Goal: Complete application form

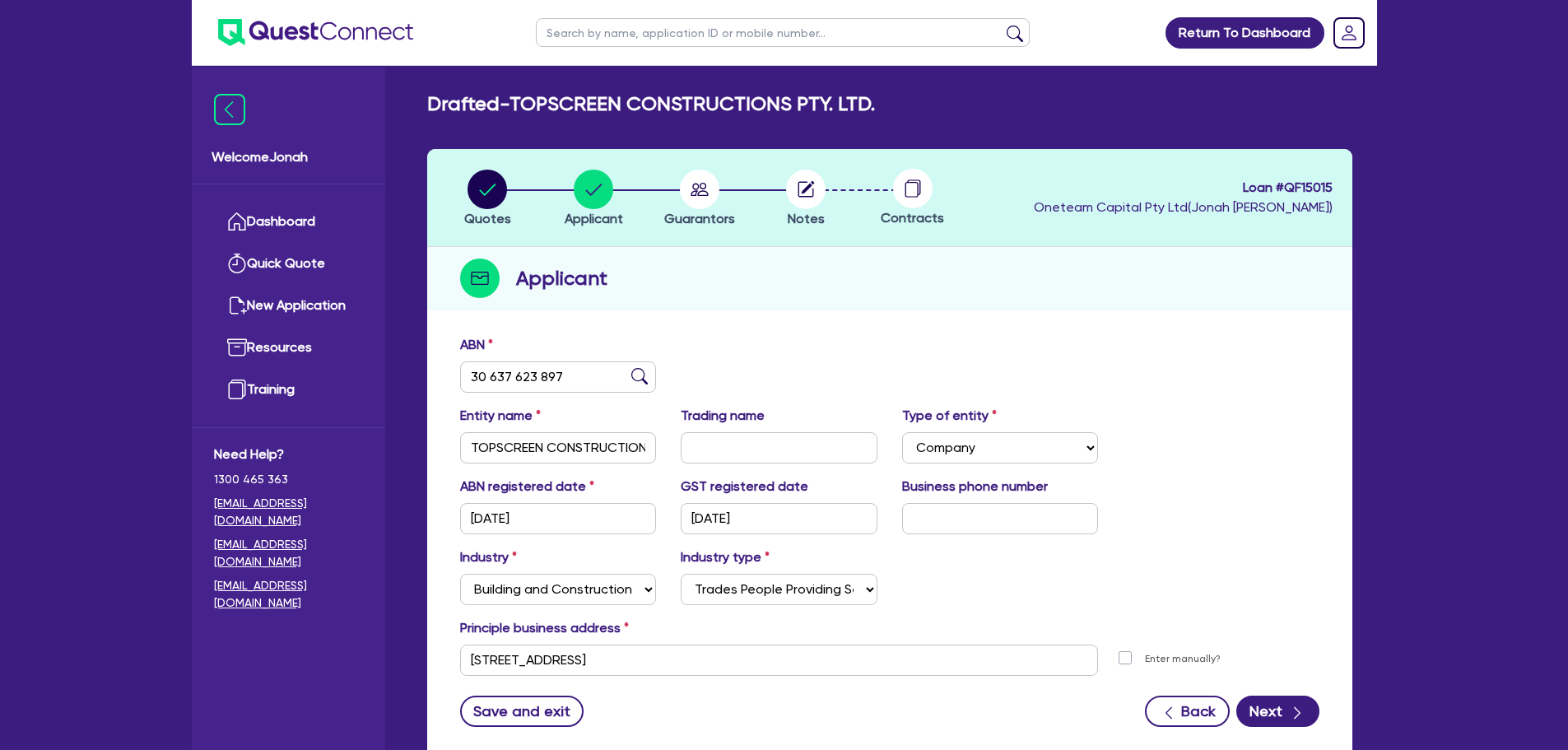
select select "COMPANY"
select select "BUILDING_CONSTRUCTION"
select select "TRADES_SERVICES_BUSINESSES_GOVERNMENT"
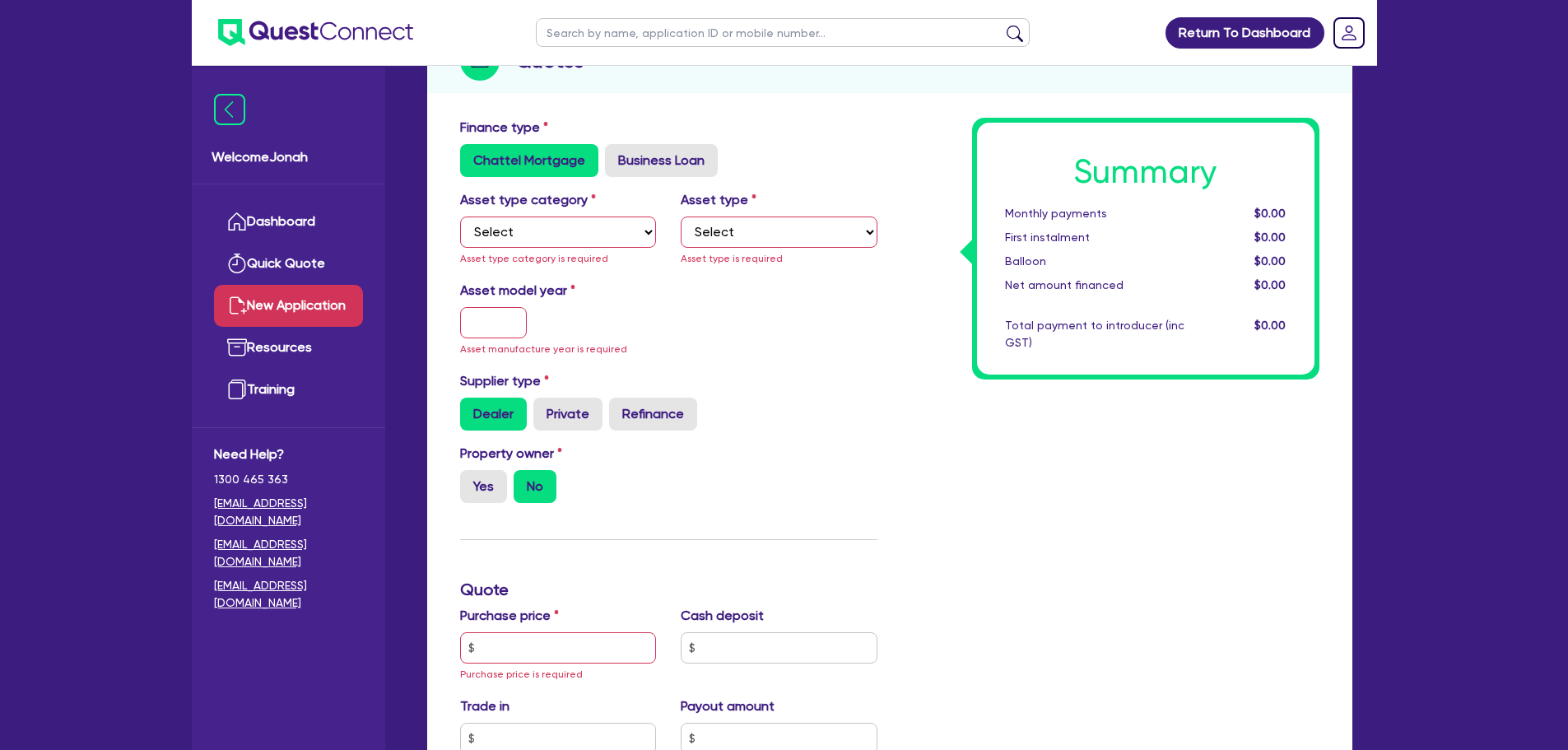
scroll to position [109, 0]
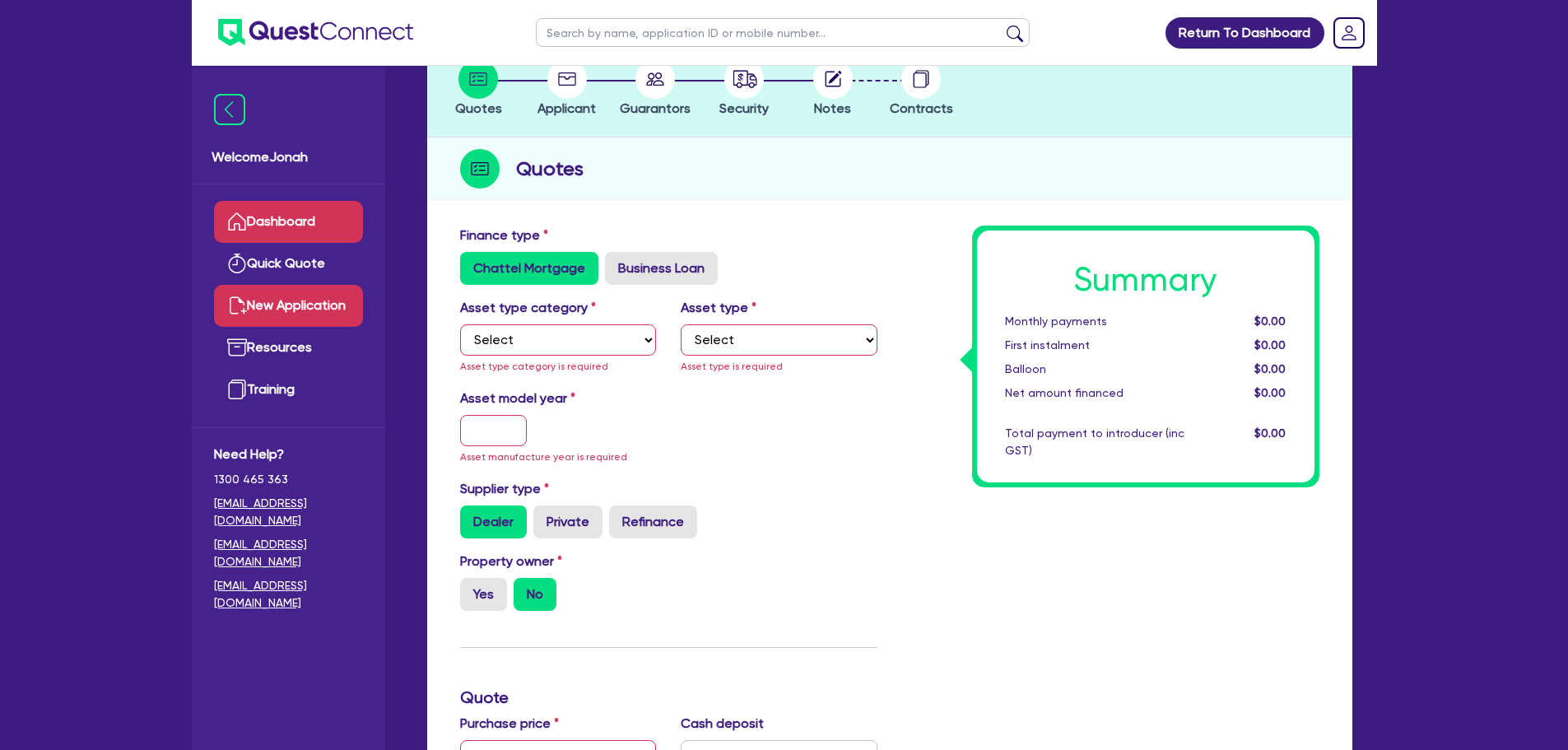
click at [304, 230] on link "Dashboard" at bounding box center [289, 221] width 149 height 42
